Goal: Transaction & Acquisition: Purchase product/service

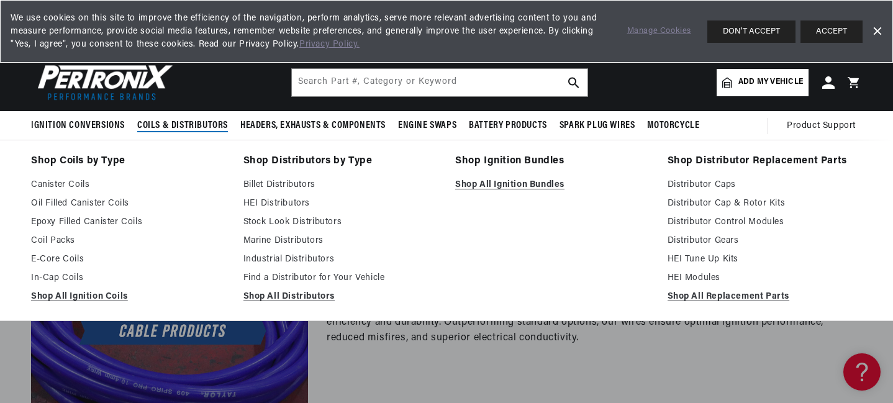
scroll to position [0, 1551]
click at [695, 296] on link "Shop All Replacement Parts" at bounding box center [764, 296] width 195 height 15
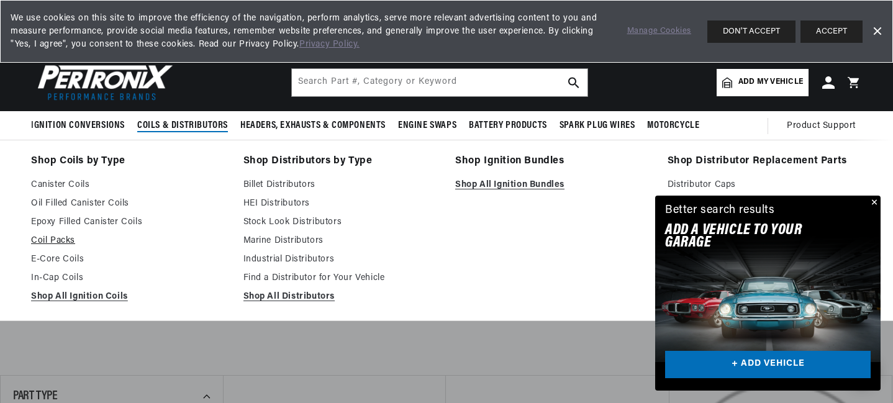
scroll to position [0, 775]
click at [55, 278] on link "In-Cap Coils" at bounding box center [128, 278] width 195 height 15
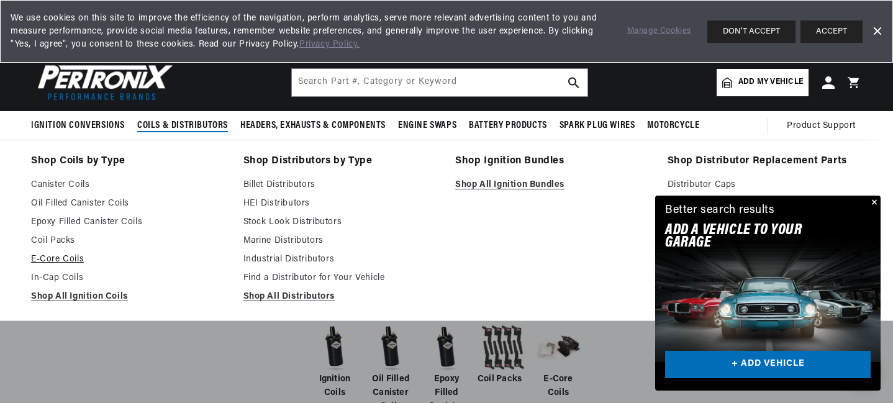
click at [44, 256] on link "E-Core Coils" at bounding box center [128, 259] width 195 height 15
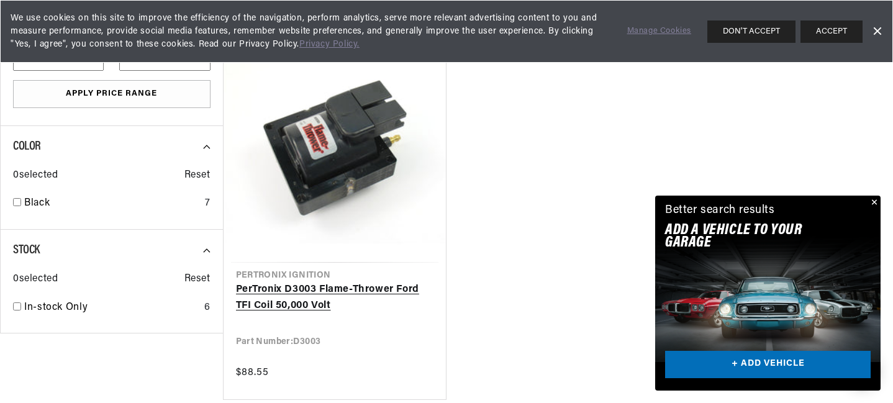
scroll to position [0, 775]
click at [278, 296] on link "PerTronix D3003 Flame-Thrower Ford TFI Coil 50,000 Volt" at bounding box center [335, 298] width 198 height 32
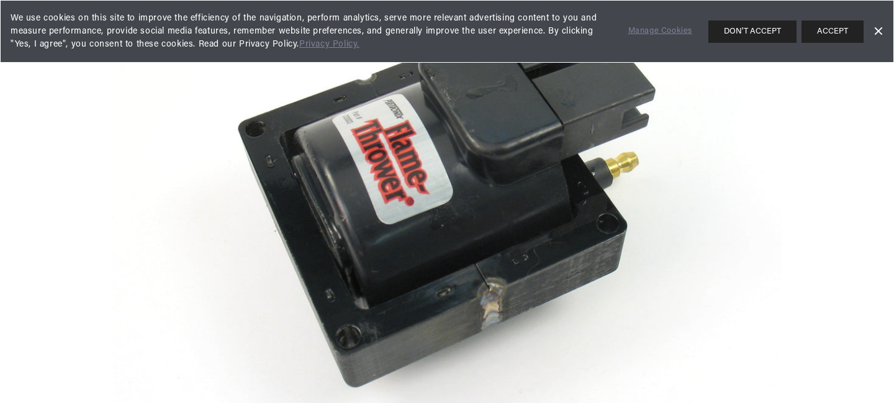
scroll to position [0, 1551]
